Goal: Task Accomplishment & Management: Manage account settings

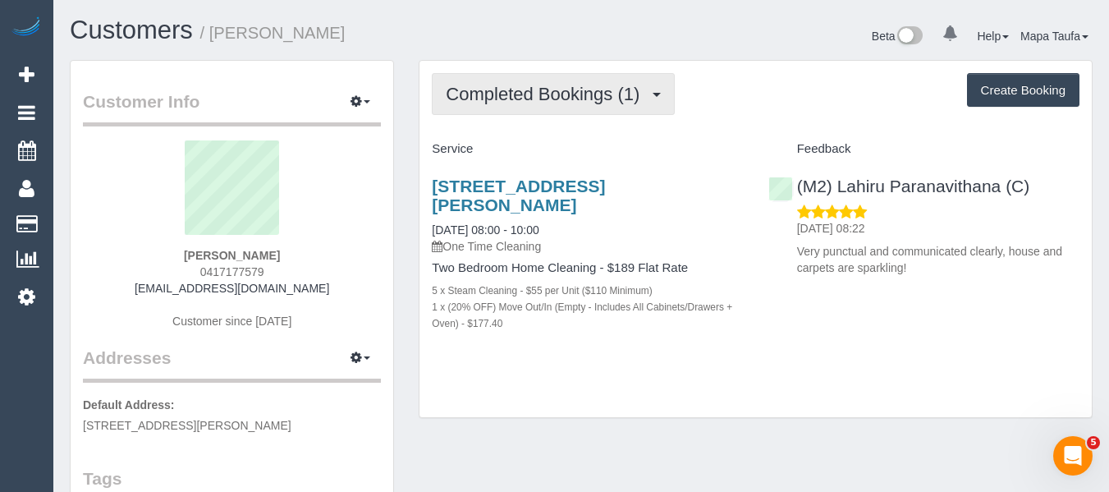
click at [588, 78] on button "Completed Bookings (1)" at bounding box center [553, 94] width 243 height 42
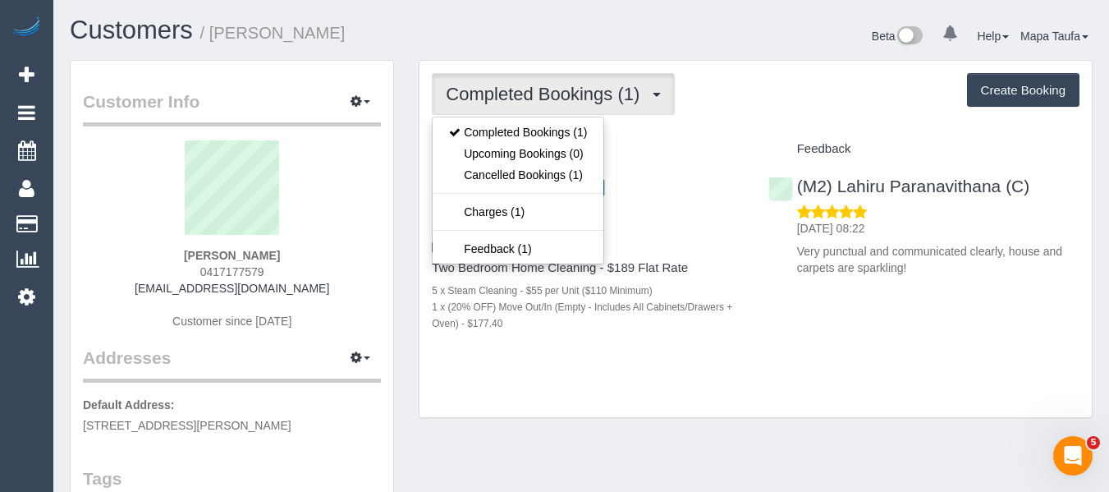
click at [797, 101] on div "Completed Bookings (1) Completed Bookings (1) Upcoming Bookings (0) Cancelled B…" at bounding box center [756, 94] width 648 height 42
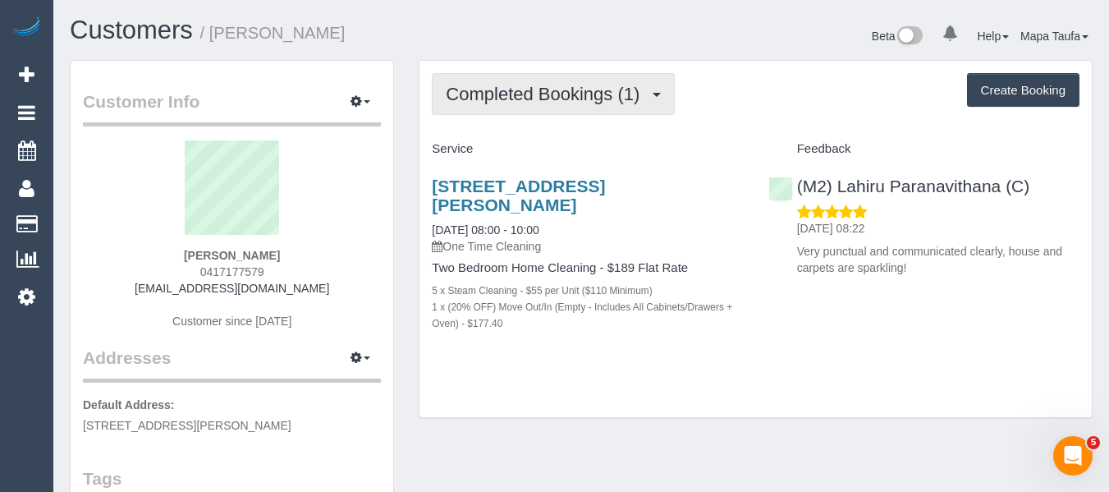
click at [527, 111] on button "Completed Bookings (1)" at bounding box center [553, 94] width 243 height 42
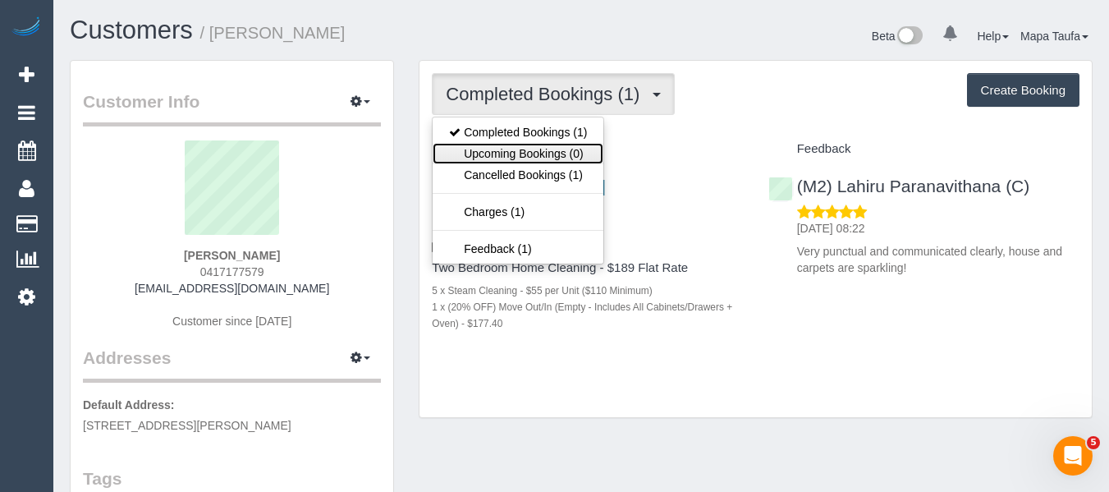
click at [525, 148] on link "Upcoming Bookings (0)" at bounding box center [518, 153] width 171 height 21
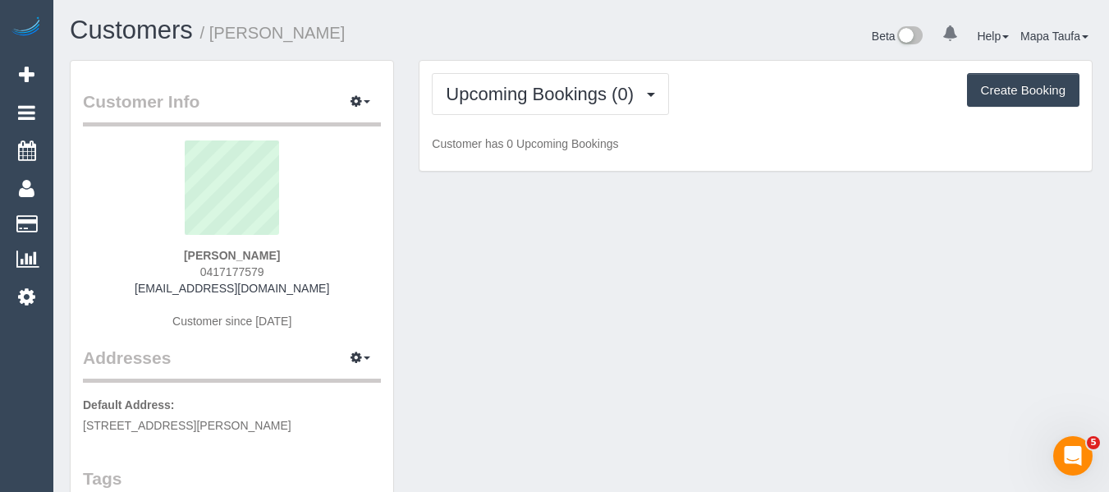
click at [678, 114] on div "Upcoming Bookings (0) Completed Bookings (1) Upcoming Bookings (0) Cancelled Bo…" at bounding box center [756, 94] width 648 height 42
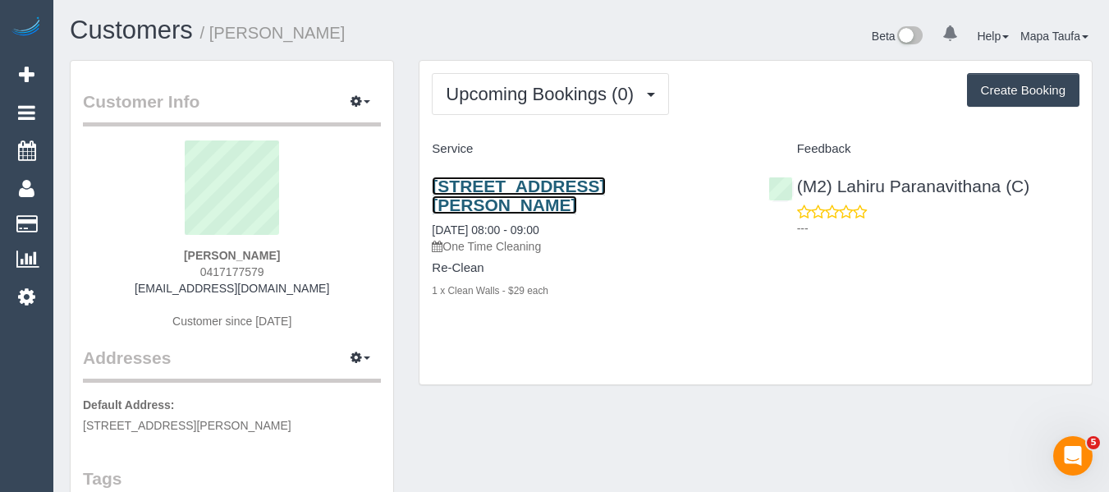
click at [511, 202] on link "3/17-19 Northumberland Rd, Pascoe Vale, VIC 3044" at bounding box center [518, 195] width 173 height 38
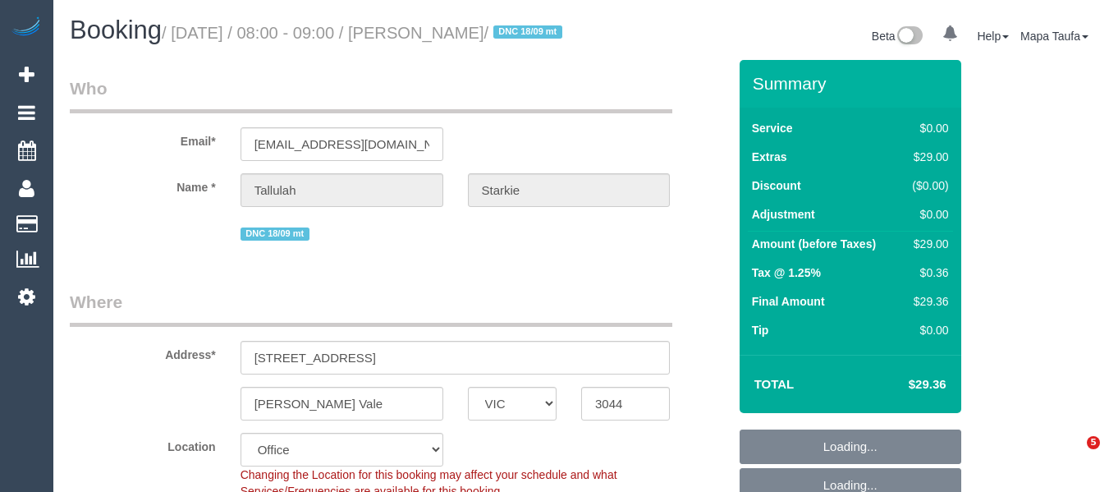
select select "VIC"
select select "object:786"
select select "string:stripe-pm_1S4yO52GScqysDRVgVQT5xTX"
select select "number:28"
select select "number:17"
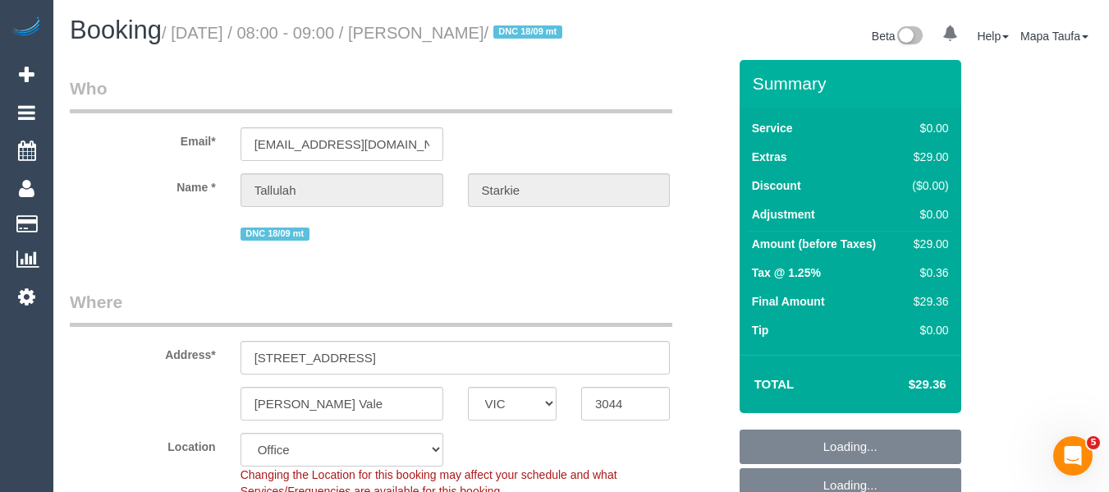
select select "number:19"
select select "number:25"
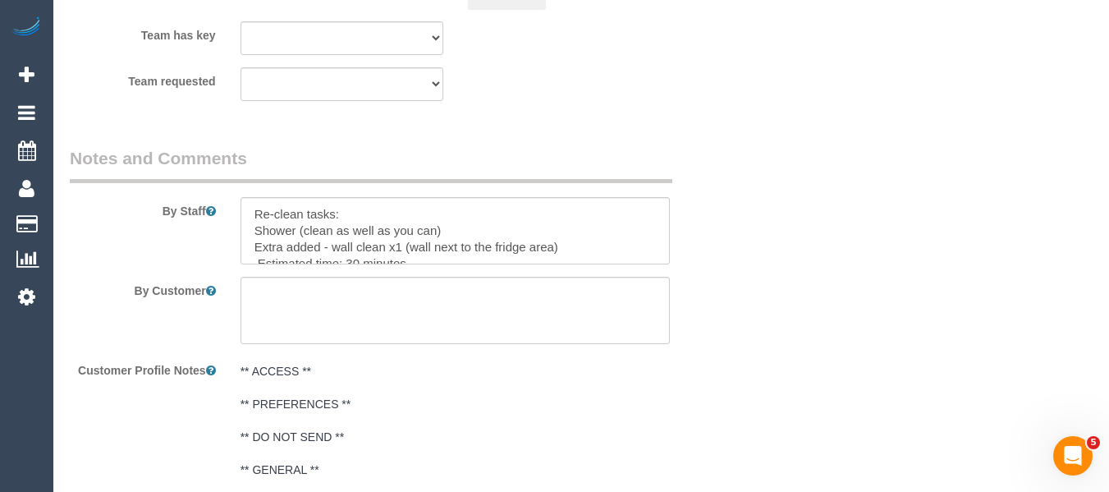
scroll to position [2567, 0]
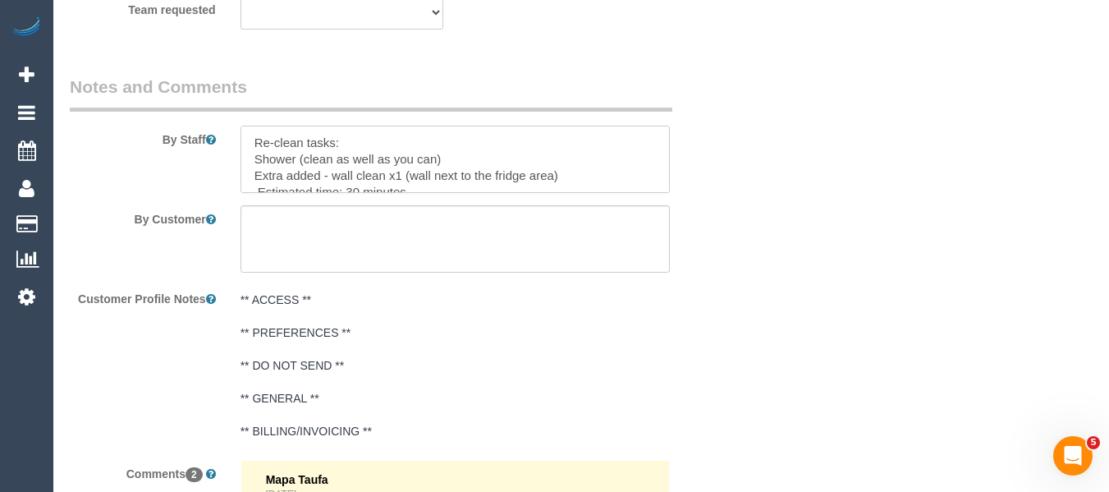
click at [663, 193] on textarea at bounding box center [455, 159] width 430 height 67
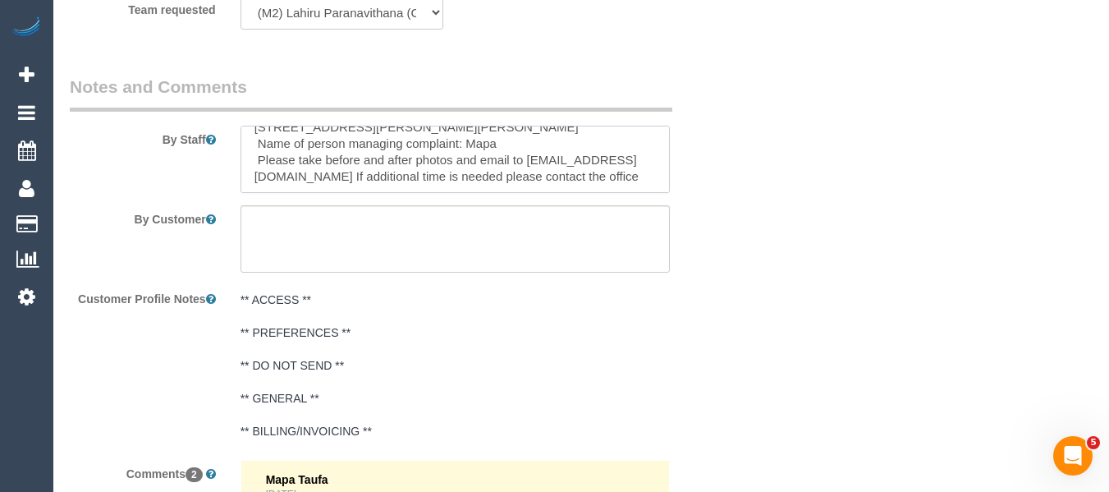
scroll to position [114, 0]
